Goal: Task Accomplishment & Management: Manage account settings

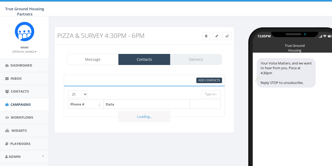
select select "1143"
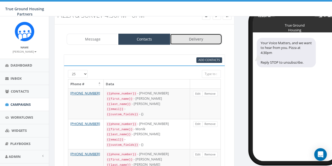
click at [193, 36] on link "Delivery" at bounding box center [196, 39] width 52 height 11
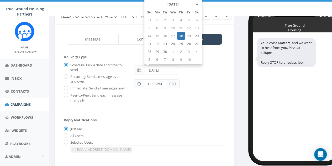
click at [175, 68] on input "2025-09-18" at bounding box center [161, 69] width 34 height 9
click at [172, 37] on td "17" at bounding box center [173, 36] width 8 height 8
type input "2025-09-17"
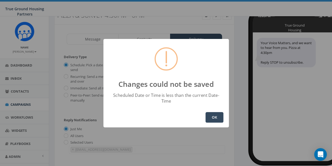
click at [218, 114] on button "OK" at bounding box center [215, 117] width 18 height 11
click at [216, 114] on button "OK" at bounding box center [215, 117] width 18 height 11
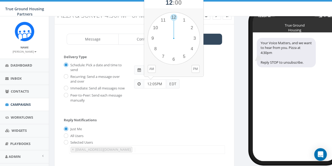
click at [156, 83] on input "12:05PM" at bounding box center [155, 83] width 22 height 9
drag, startPoint x: 175, startPoint y: 16, endPoint x: 187, endPoint y: 20, distance: 12.3
click at [187, 20] on div "1 2 3 4 5 6 7 8 9 10 11 12 00 05 10 15 20 25 30 35 40 45 50 55" at bounding box center [174, 38] width 53 height 53
click at [195, 68] on button "PM" at bounding box center [196, 69] width 8 height 8
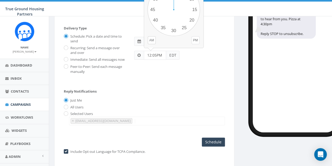
scroll to position [41, 0]
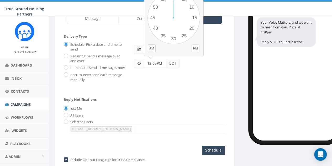
click at [197, 47] on button "PM" at bounding box center [196, 48] width 8 height 8
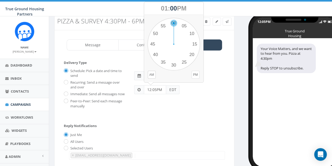
click at [175, 23] on div "1 2 3 4 5 6 7 8 9 10 11 12 00 05 10 15 20 25 30 35 40 45 50 55" at bounding box center [174, 44] width 53 height 53
type input "01:00PM"
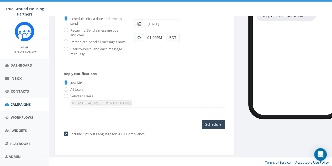
scroll to position [67, 0]
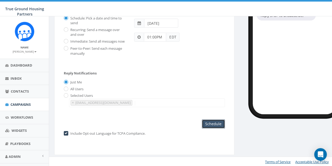
click at [212, 123] on input "Schedule" at bounding box center [213, 123] width 23 height 9
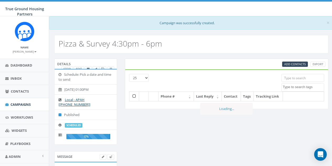
select select
